Goal: Task Accomplishment & Management: Use online tool/utility

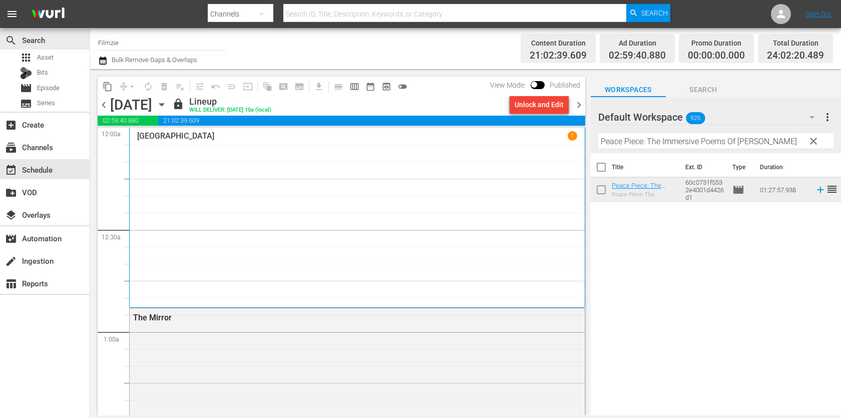
scroll to position [4799, 0]
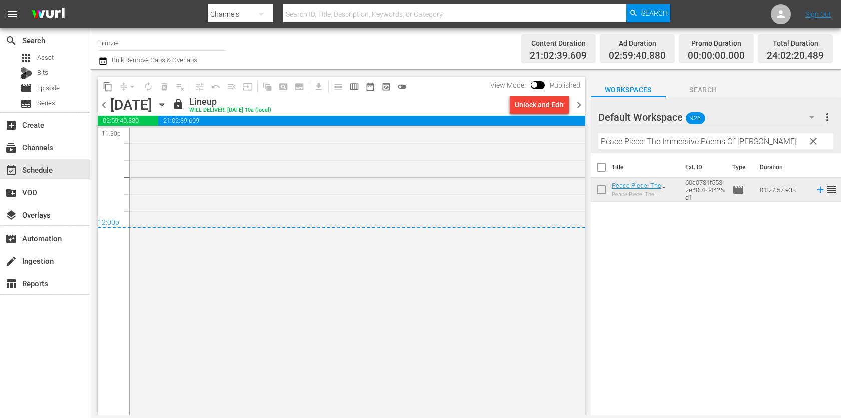
click at [102, 61] on icon "button" at bounding box center [103, 61] width 10 height 12
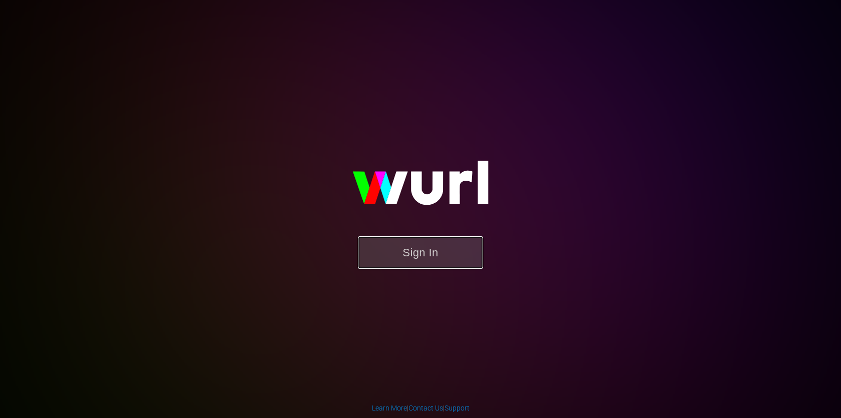
click at [427, 245] on button "Sign In" at bounding box center [420, 252] width 125 height 33
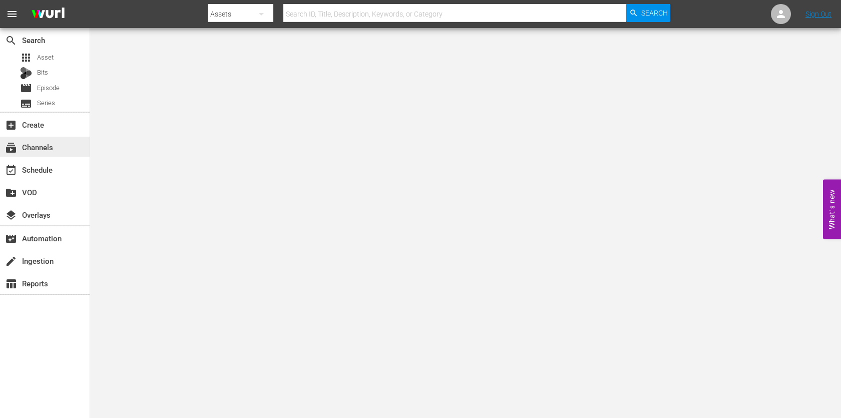
click at [36, 147] on div "subscriptions Channels" at bounding box center [28, 145] width 56 height 9
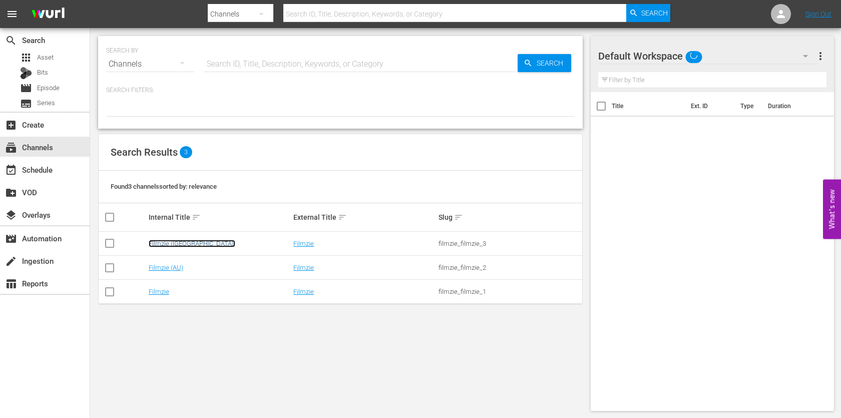
click at [168, 244] on link "Filmzie ([GEOGRAPHIC_DATA])" at bounding box center [192, 244] width 87 height 8
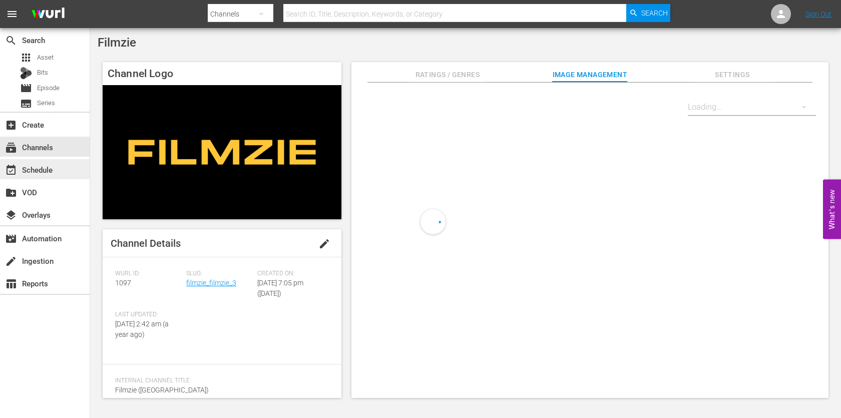
click at [43, 163] on div "event_available Schedule" at bounding box center [45, 169] width 90 height 20
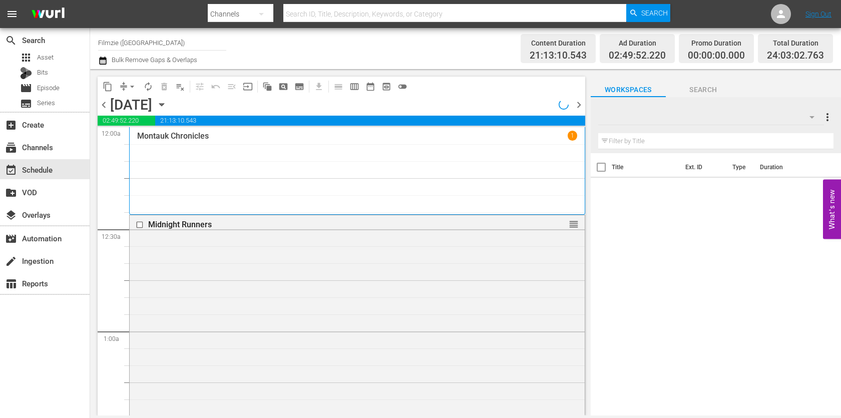
click at [104, 61] on icon "button" at bounding box center [102, 61] width 7 height 8
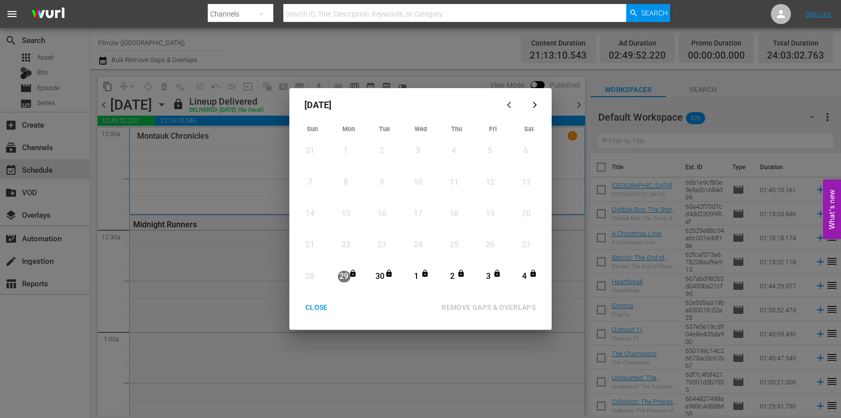
click at [531, 102] on icon "button" at bounding box center [535, 105] width 8 height 8
click at [323, 302] on div "CLOSE" at bounding box center [316, 307] width 39 height 13
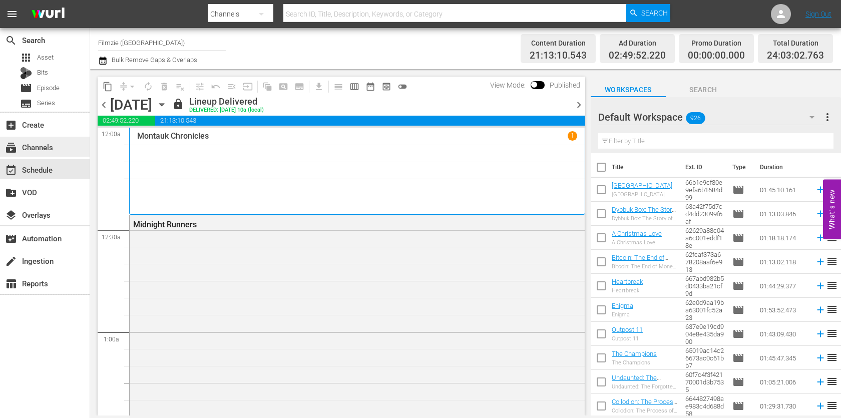
click at [47, 138] on div "subscriptions Channels" at bounding box center [45, 147] width 90 height 20
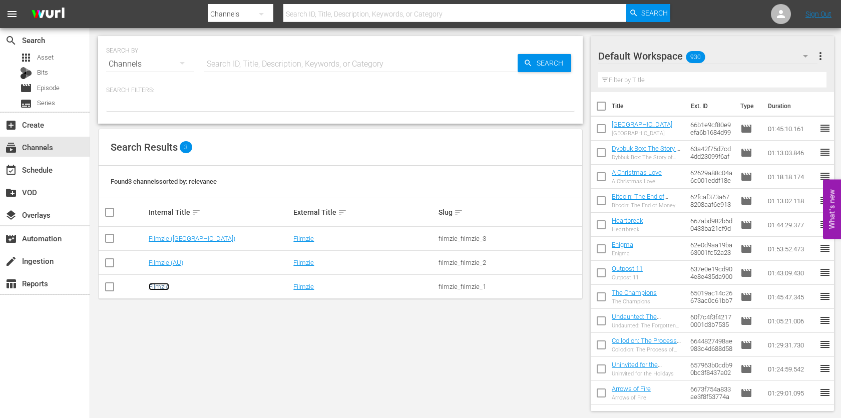
click at [162, 286] on link "Filmzie" at bounding box center [159, 287] width 21 height 8
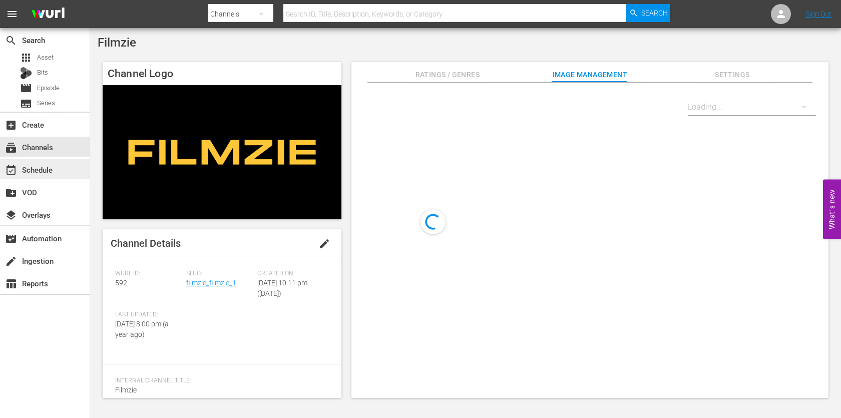
click at [63, 164] on div "event_available Schedule" at bounding box center [45, 169] width 90 height 20
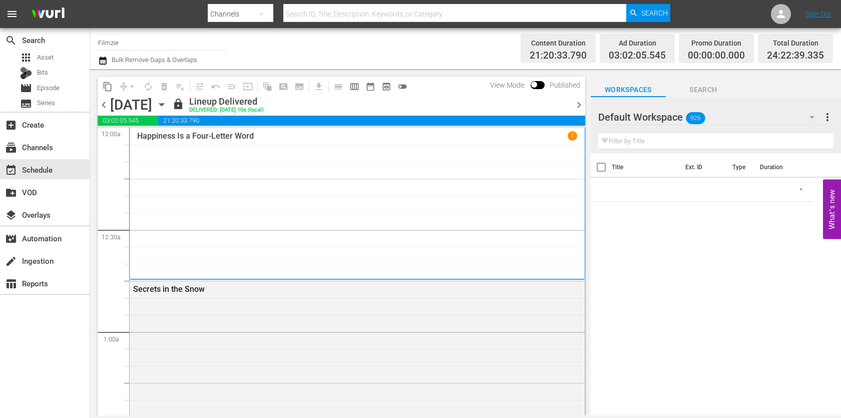
click at [100, 64] on icon "button" at bounding box center [102, 61] width 7 height 8
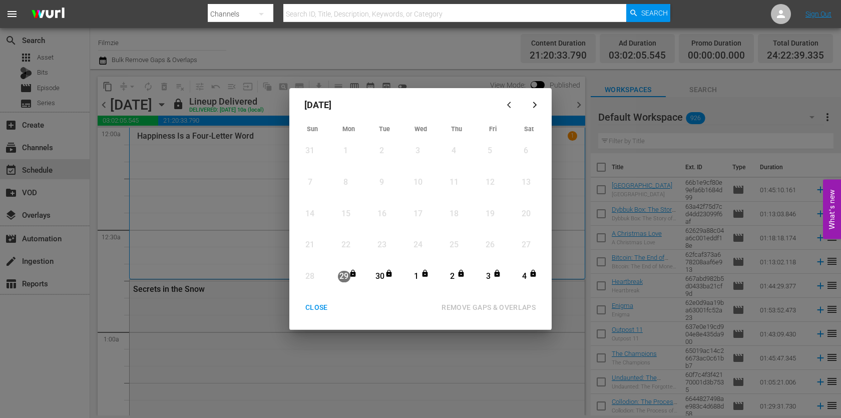
click at [535, 107] on icon "button" at bounding box center [535, 105] width 8 height 8
click at [322, 301] on button "CLOSE" at bounding box center [316, 307] width 47 height 19
